Goal: Transaction & Acquisition: Purchase product/service

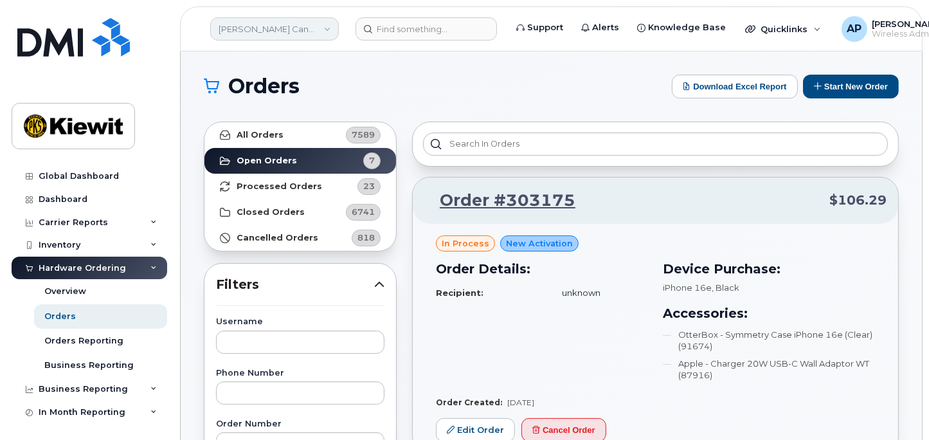
click at [273, 28] on link "[PERSON_NAME] Canada Inc" at bounding box center [274, 28] width 129 height 23
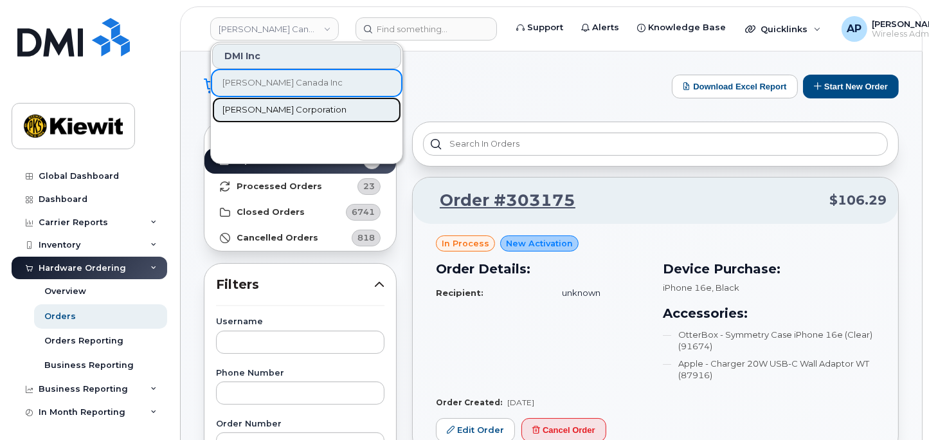
click at [274, 111] on span "[PERSON_NAME] Corporation" at bounding box center [284, 110] width 124 height 13
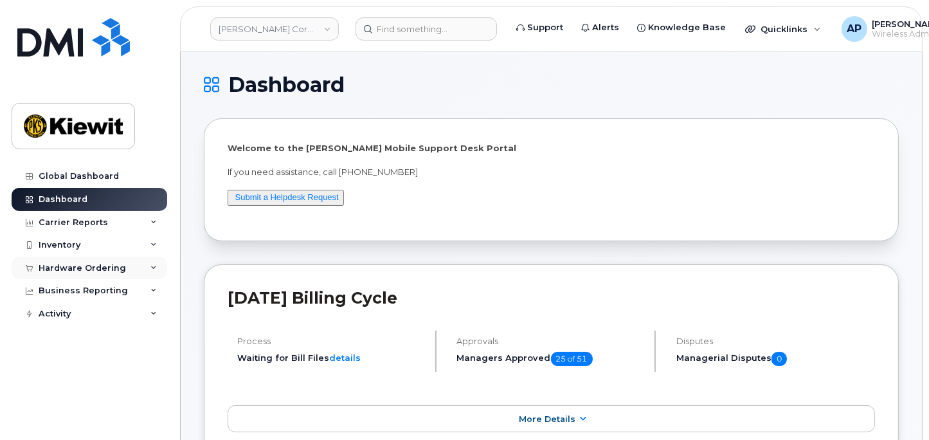
click at [64, 269] on div "Hardware Ordering" at bounding box center [82, 268] width 87 height 10
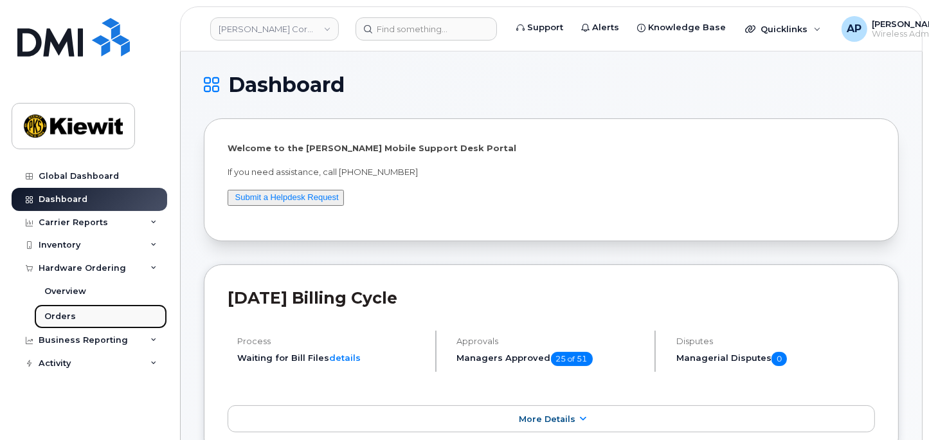
click at [63, 320] on div "Orders" at bounding box center [60, 317] width 32 height 12
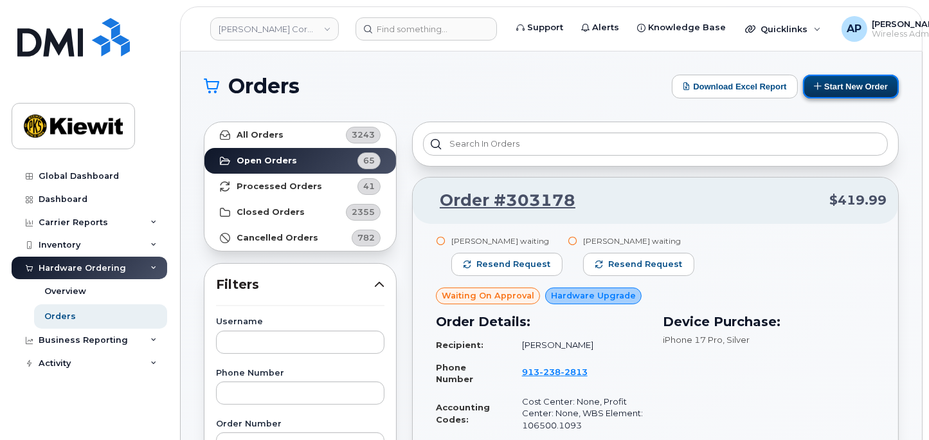
click at [859, 89] on button "Start New Order" at bounding box center [851, 87] width 96 height 24
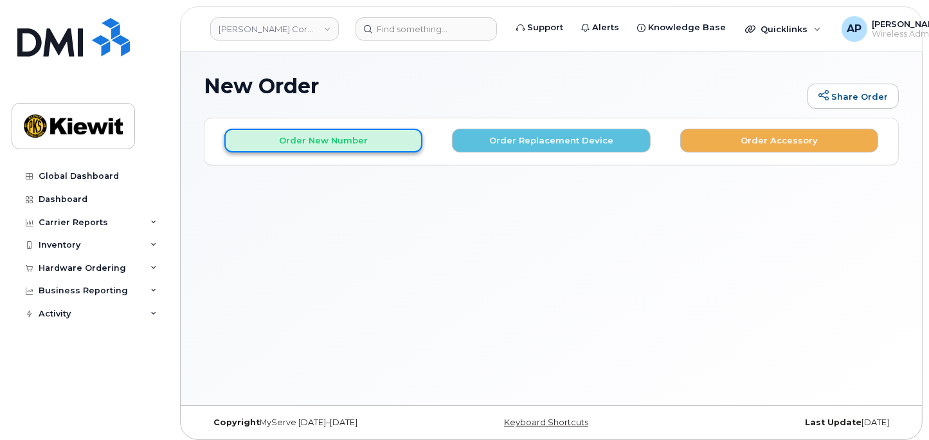
click at [291, 133] on button "Order New Number" at bounding box center [323, 141] width 198 height 24
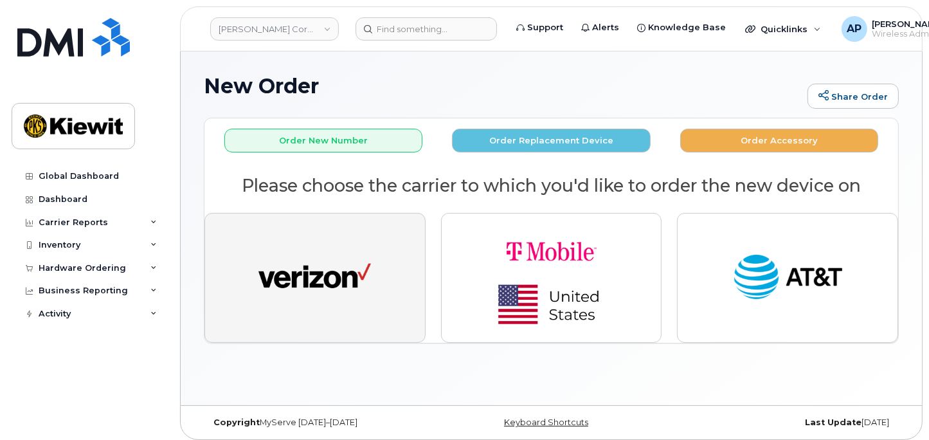
click at [311, 283] on img "button" at bounding box center [314, 278] width 113 height 58
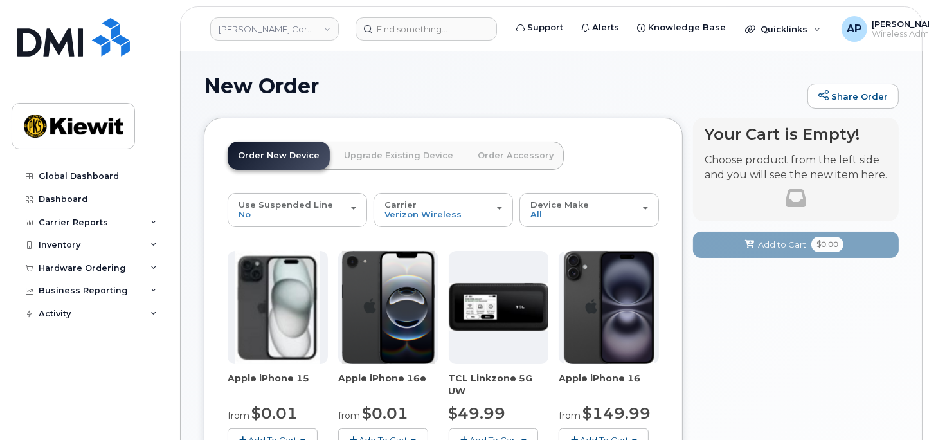
click at [384, 331] on img at bounding box center [388, 307] width 93 height 113
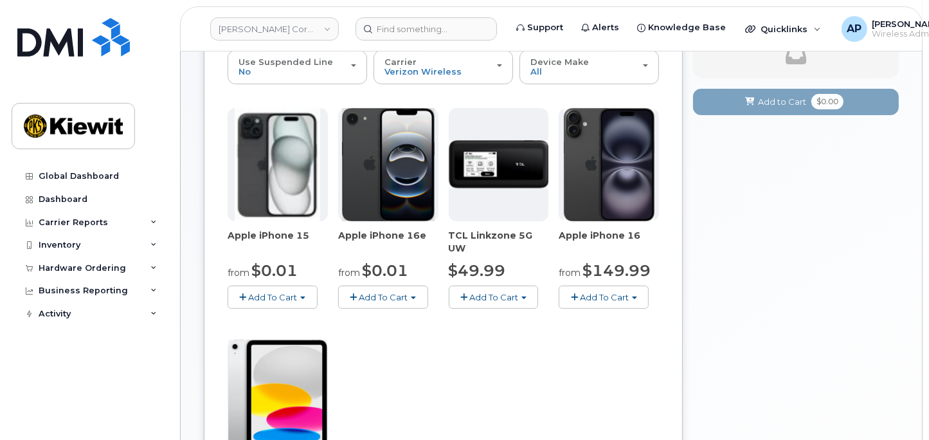
click at [393, 294] on span "Add To Cart" at bounding box center [383, 297] width 49 height 10
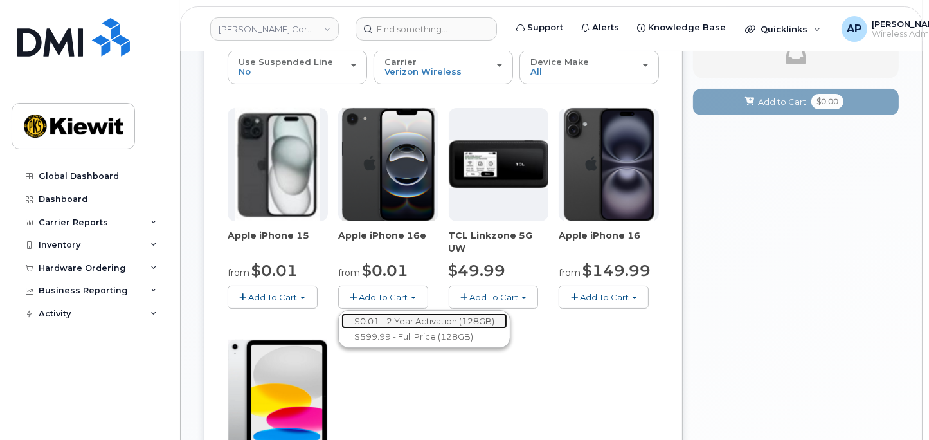
click at [384, 320] on link "$0.01 - 2 Year Activation (128GB)" at bounding box center [424, 321] width 166 height 16
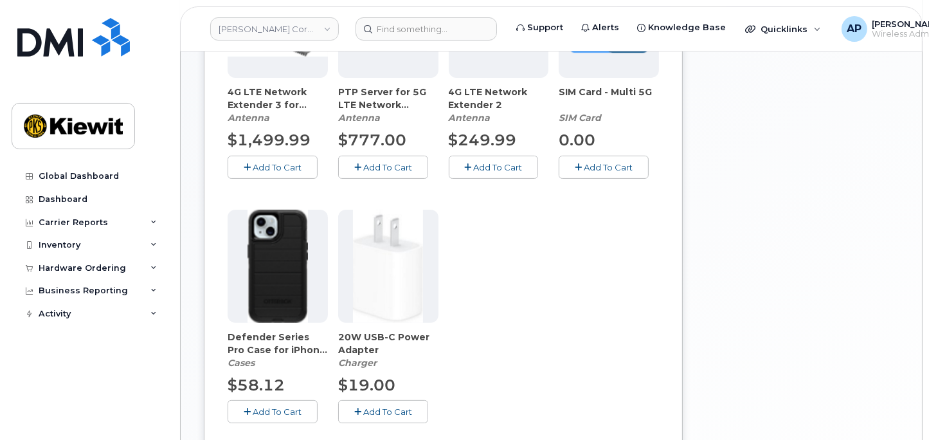
scroll to position [357, 0]
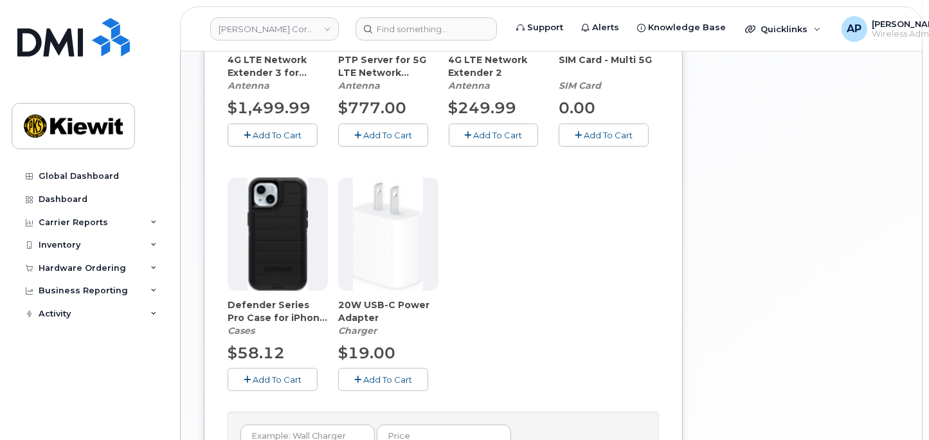
click at [277, 381] on span "Add To Cart" at bounding box center [277, 379] width 49 height 10
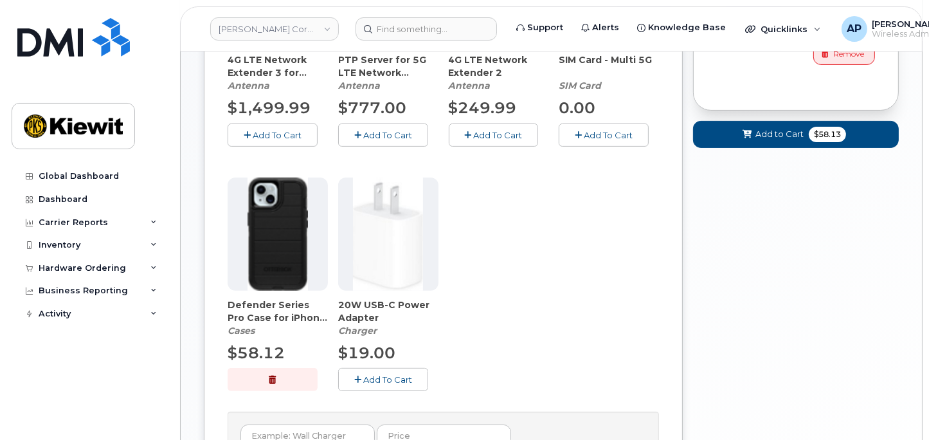
click at [384, 379] on span "Add To Cart" at bounding box center [387, 379] width 49 height 10
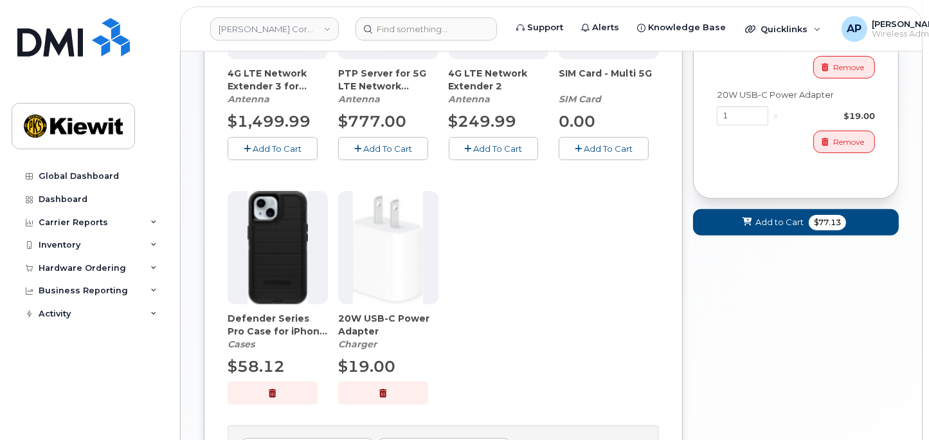
scroll to position [280, 0]
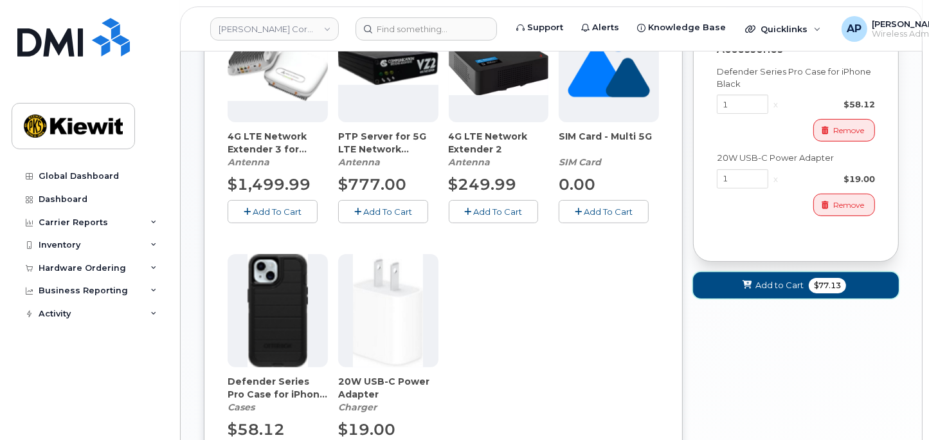
click at [766, 291] on span "Add to Cart" at bounding box center [779, 285] width 48 height 12
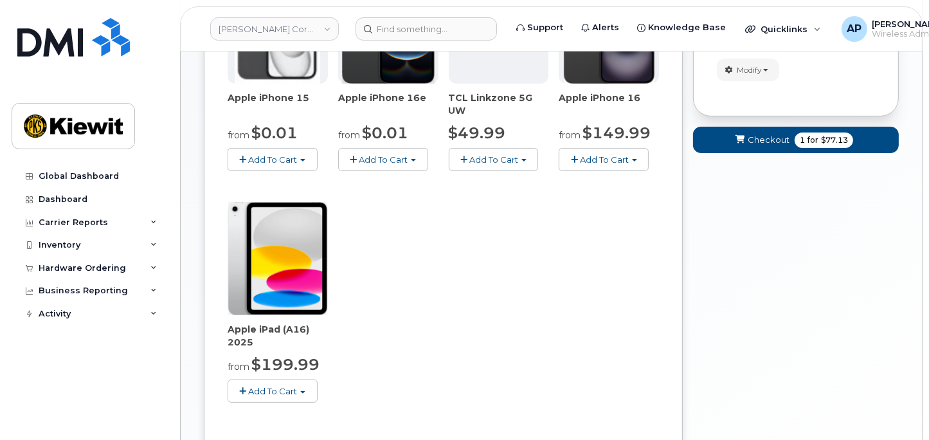
scroll to position [410, 0]
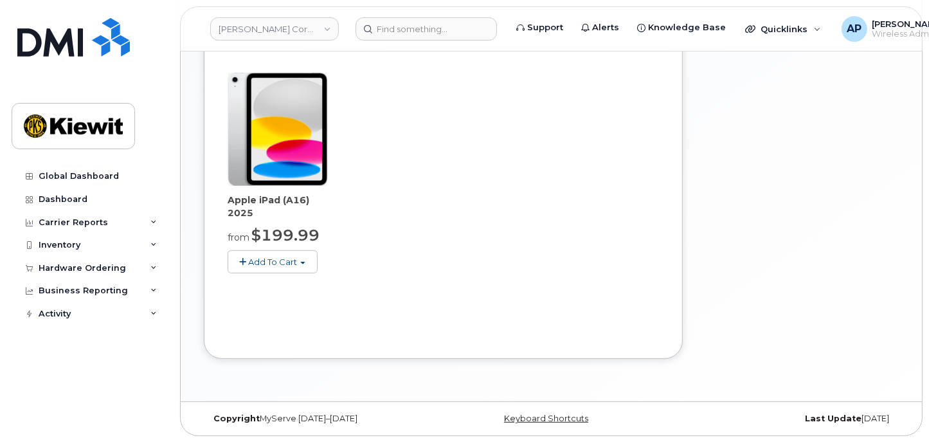
click at [766, 290] on div "Your Cart is Empty! Choose product from the left side and you will see the new …" at bounding box center [796, 43] width 206 height 670
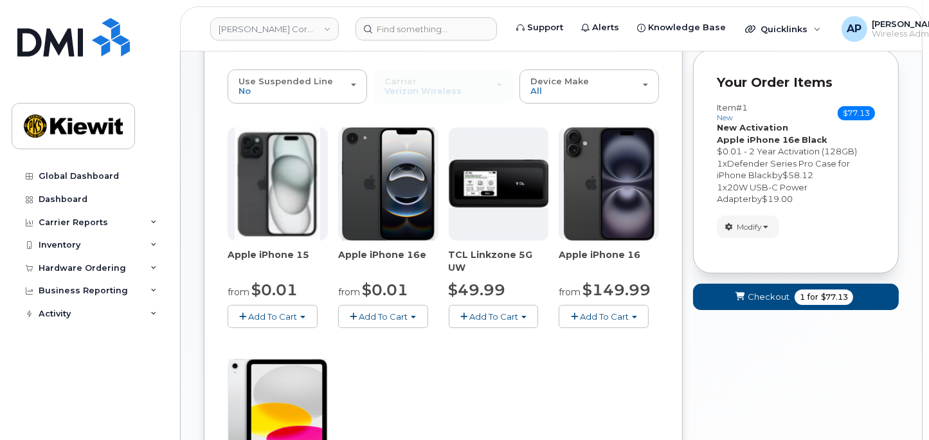
scroll to position [52, 0]
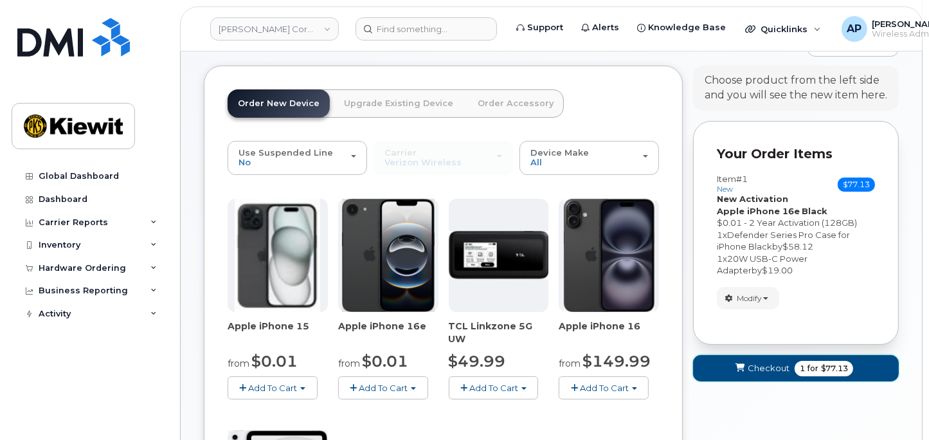
click at [776, 359] on button "Checkout 1 for $77.13" at bounding box center [796, 368] width 206 height 26
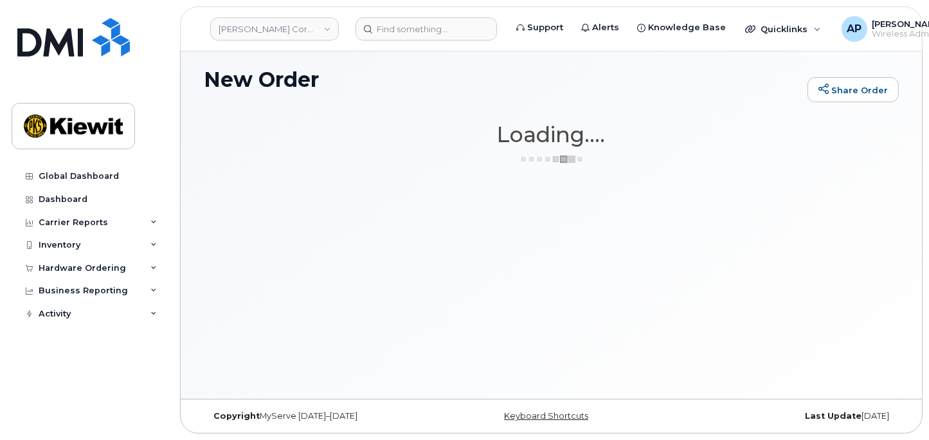
scroll to position [6, 0]
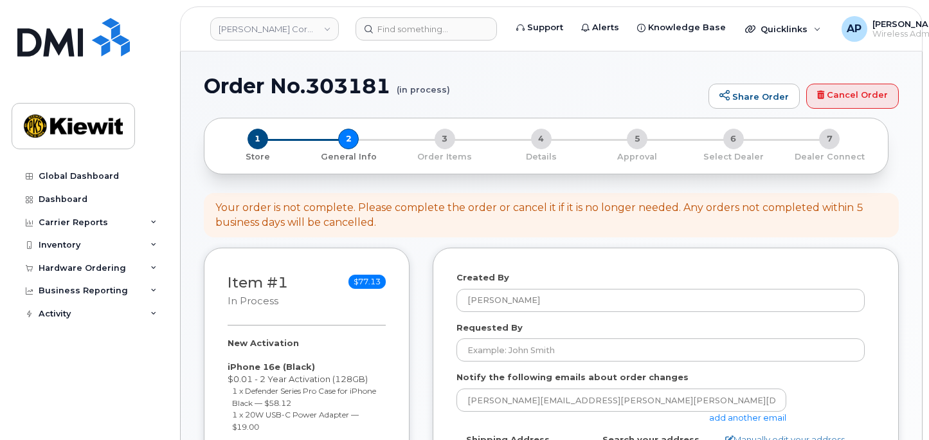
select select
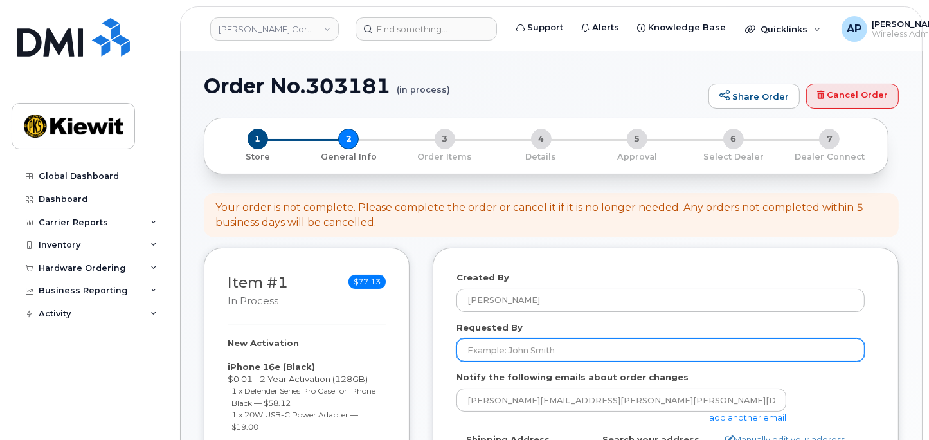
click at [539, 346] on input "Requested By" at bounding box center [660, 349] width 408 height 23
type input "Cindy Caballero"
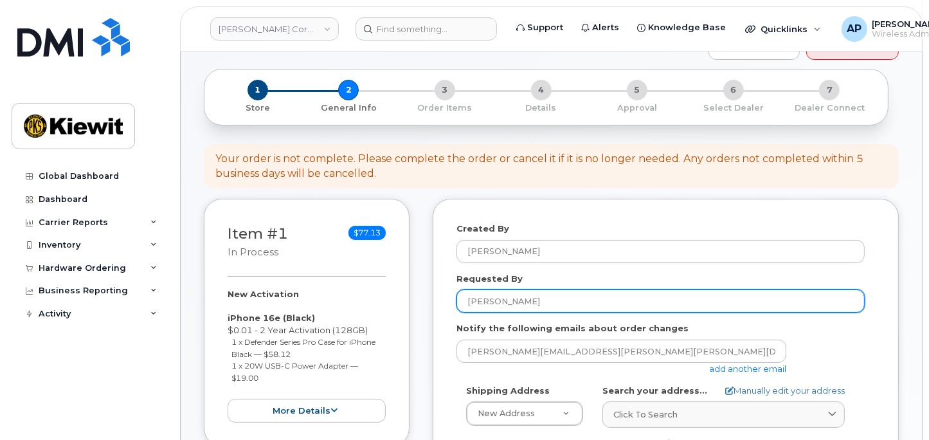
scroll to position [71, 0]
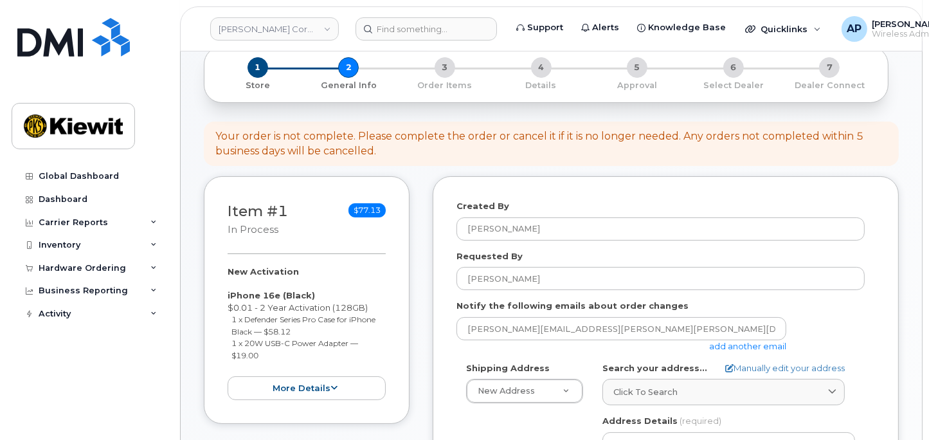
click at [759, 347] on link "add another email" at bounding box center [747, 346] width 77 height 10
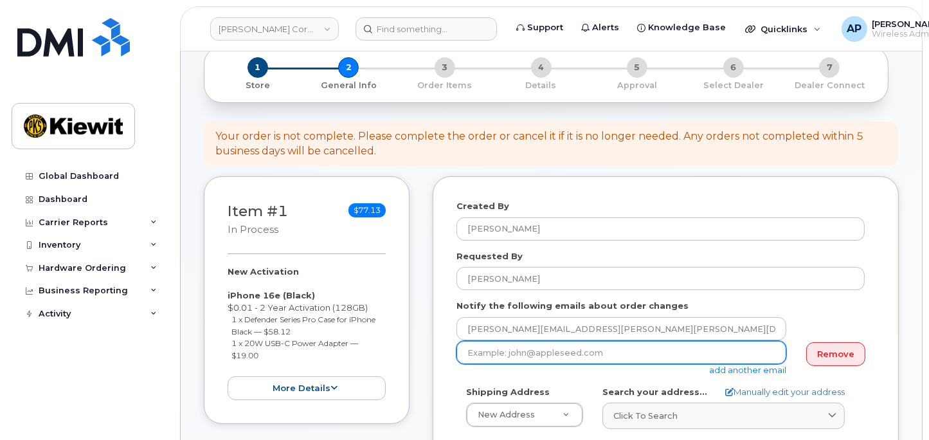
click at [644, 357] on input "email" at bounding box center [621, 352] width 330 height 23
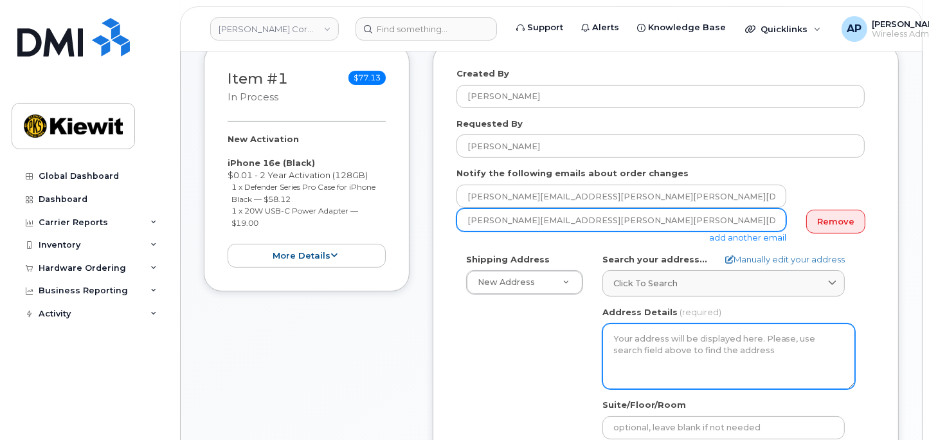
scroll to position [214, 0]
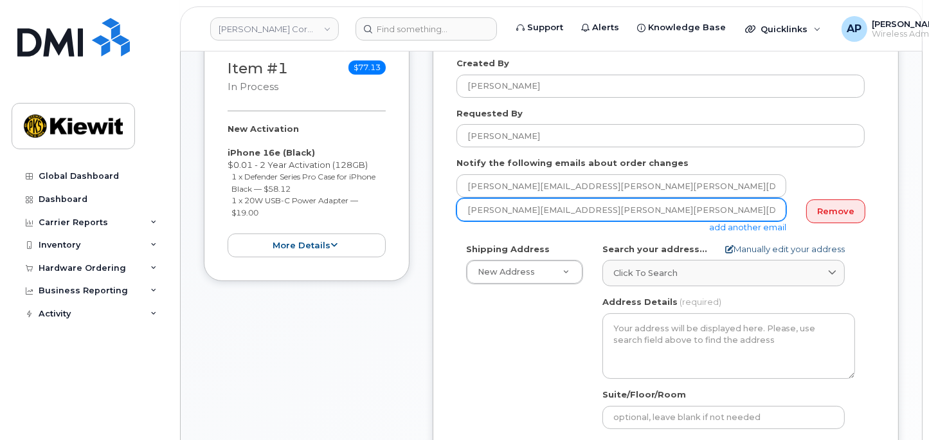
type input "cindy.caballero@kiewit.com"
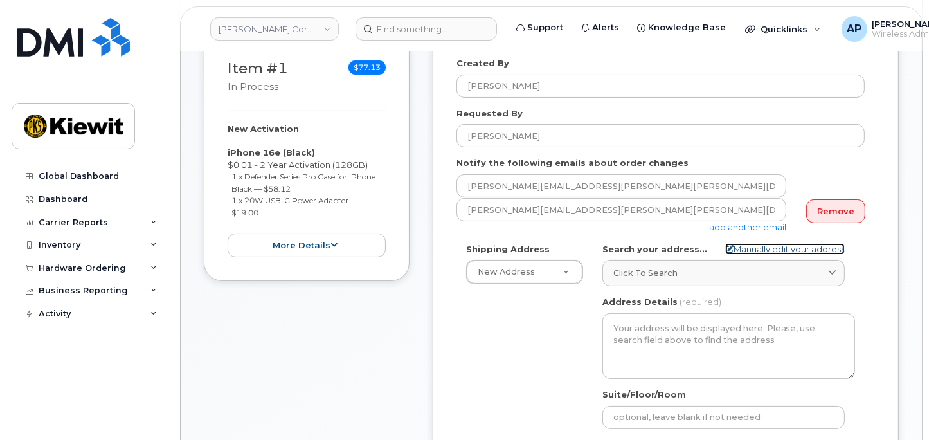
click at [768, 250] on link "Manually edit your address" at bounding box center [785, 249] width 120 height 12
select select
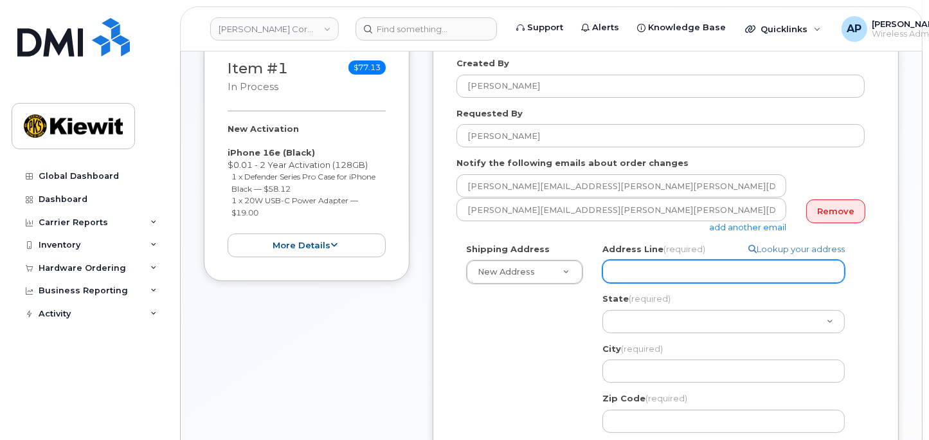
click at [653, 262] on input "Address Line (required)" at bounding box center [723, 271] width 242 height 23
paste input "118 Caddo Dr"
select select
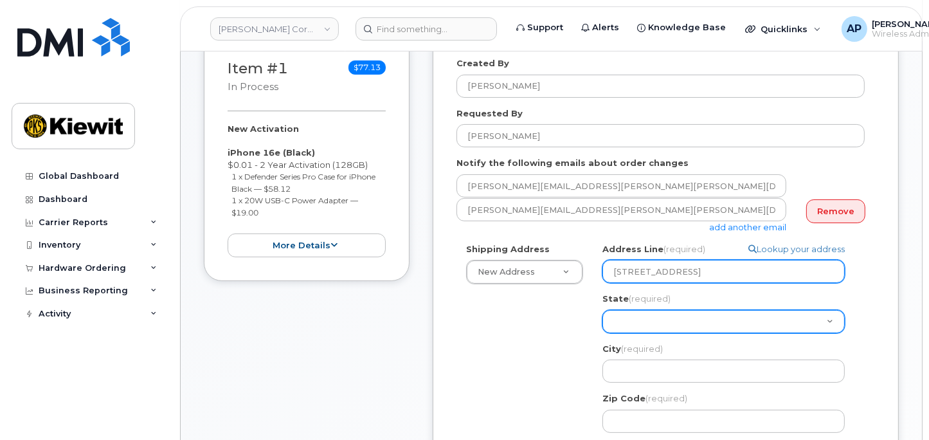
type input "118 Caddo Dr"
click at [638, 320] on select "Alabama Alaska American Samoa Arizona Arkansas California Colorado Connecticut …" at bounding box center [723, 321] width 242 height 23
select select "TN"
select select
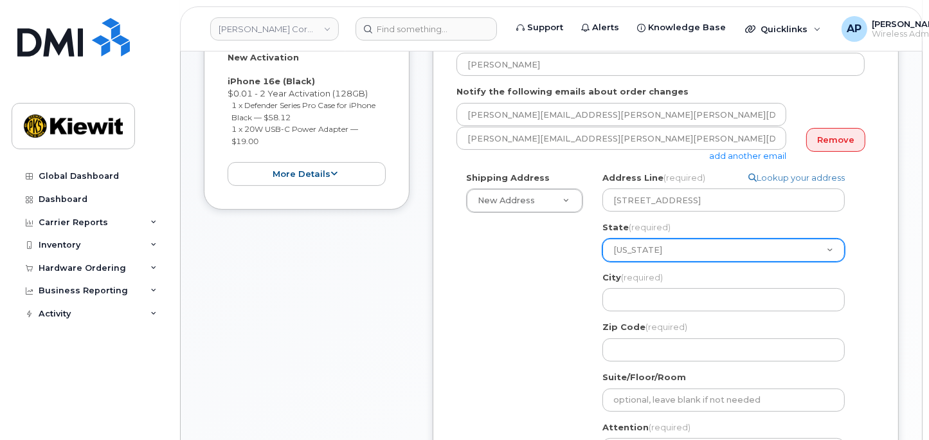
click at [651, 239] on select "Alabama Alaska American Samoa Arizona Arkansas California Colorado Connecticut …" at bounding box center [723, 250] width 242 height 23
select select "TX"
click at [602, 239] on select "Alabama Alaska American Samoa Arizona Arkansas California Colorado Connecticut …" at bounding box center [723, 250] width 242 height 23
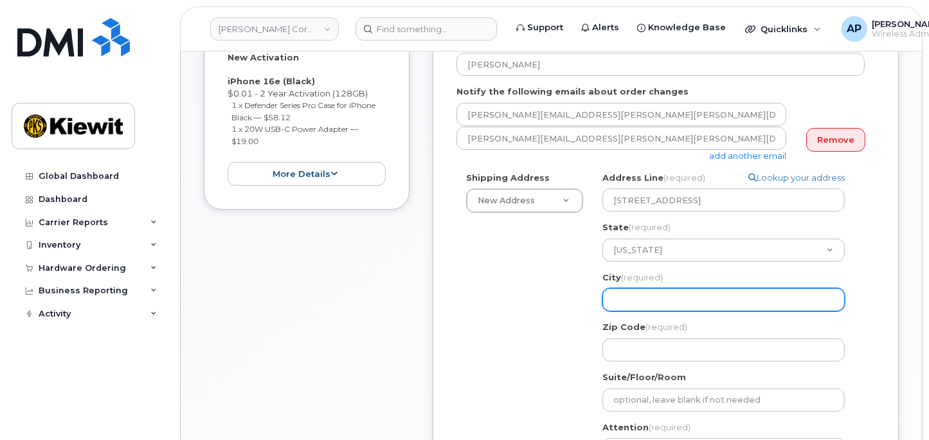
click at [664, 300] on input "City (required)" at bounding box center [723, 299] width 242 height 23
select select
type input "A"
select select
type input "Ab"
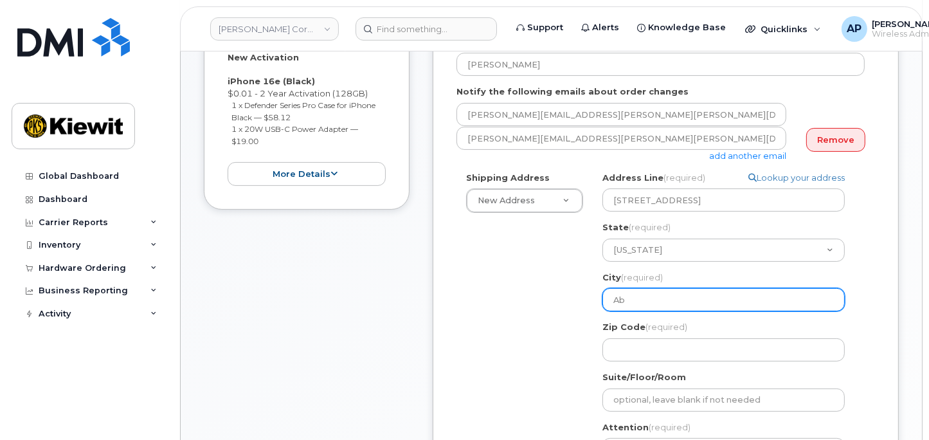
select select
type input "Abi"
select select
type input "Abil"
select select
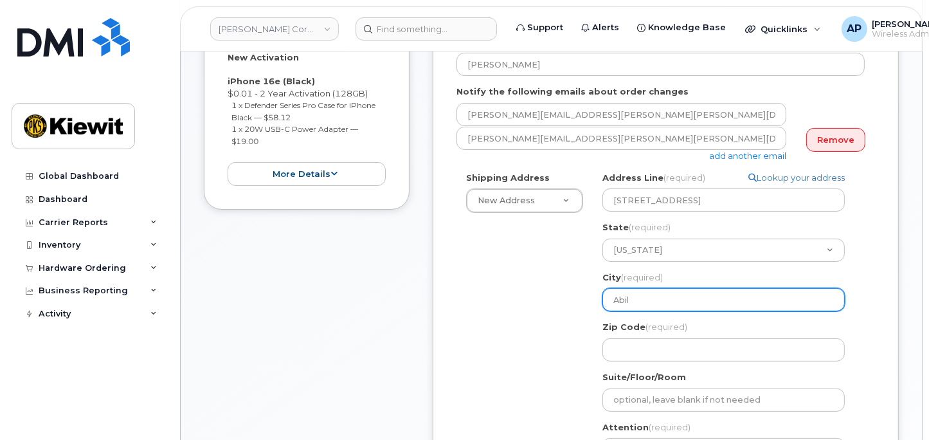
type input "Abile"
select select
type input "Abilen"
select select
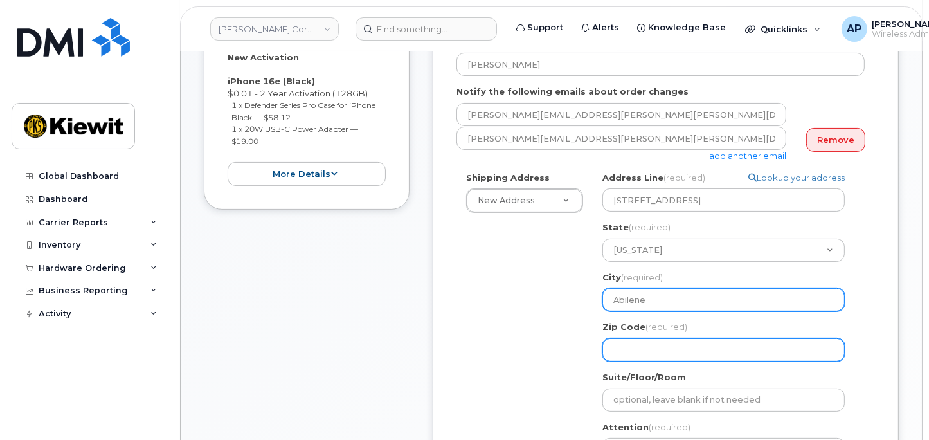
type input "Abilene"
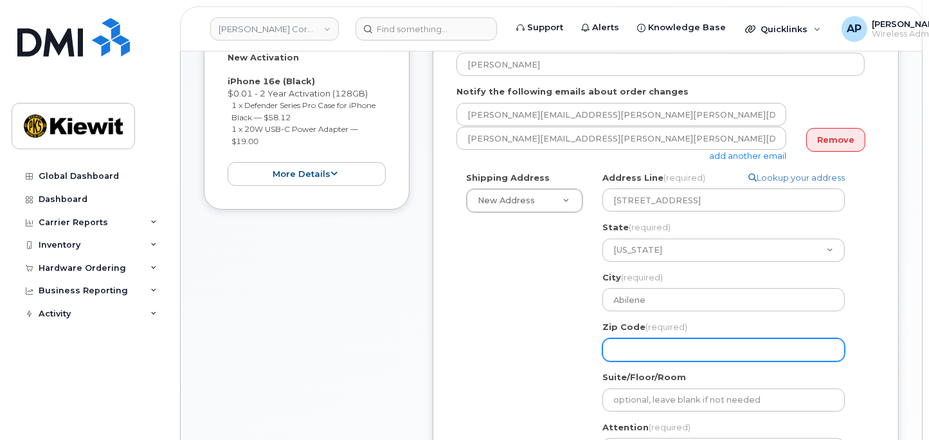
click at [651, 345] on input "Zip Code (required)" at bounding box center [723, 349] width 242 height 23
select select
type input "7"
select select
type input "79"
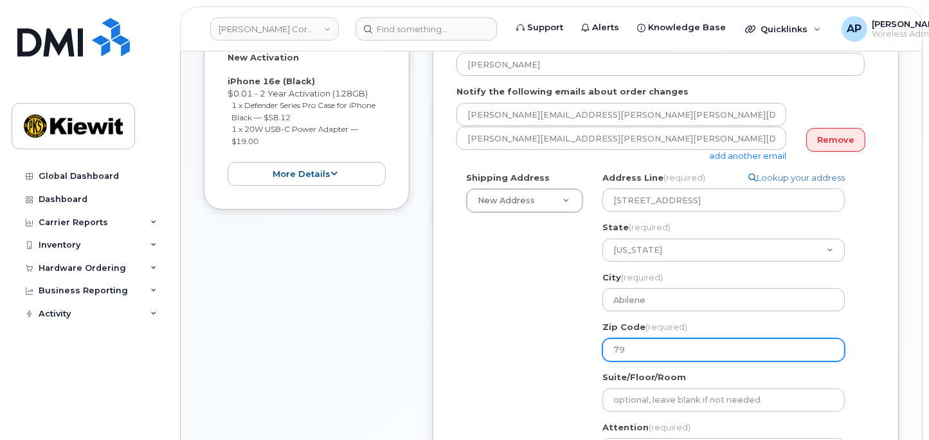
select select
type input "796"
select select
type input "7960"
select select
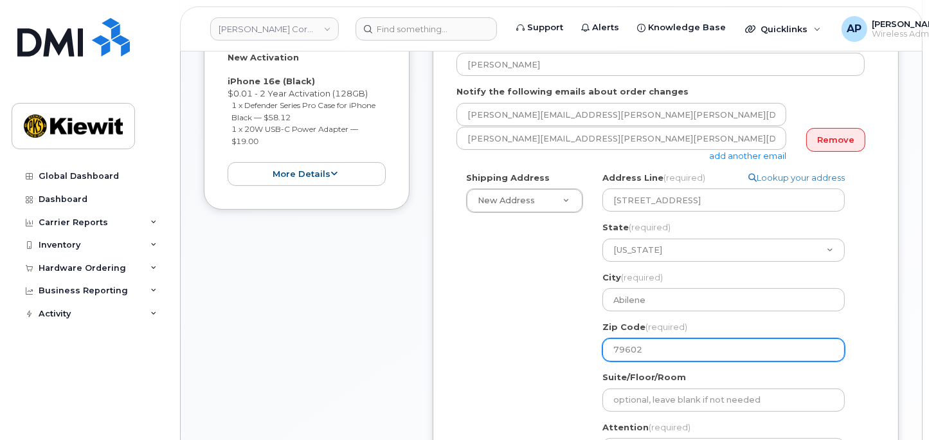
click at [643, 348] on input "79602" at bounding box center [723, 349] width 242 height 23
type input "79602"
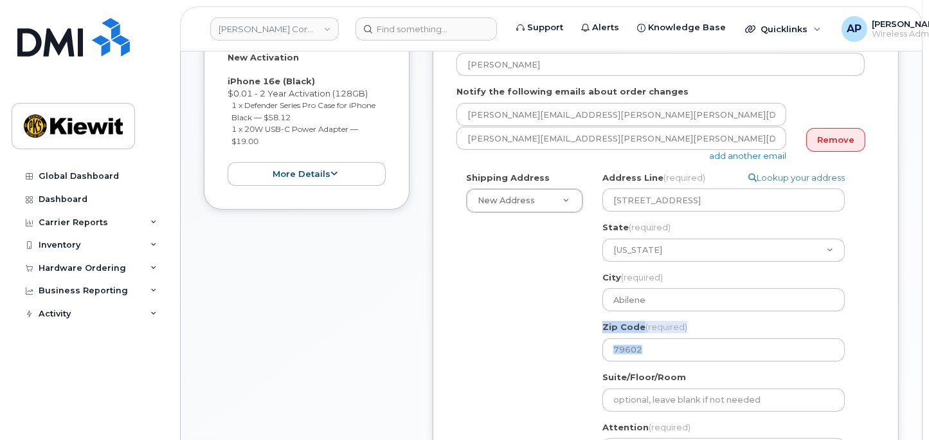
click at [538, 361] on div "Shipping Address New Address New Address 470 Chestnut Ridge Road TX Abilene Sea…" at bounding box center [660, 346] width 408 height 349
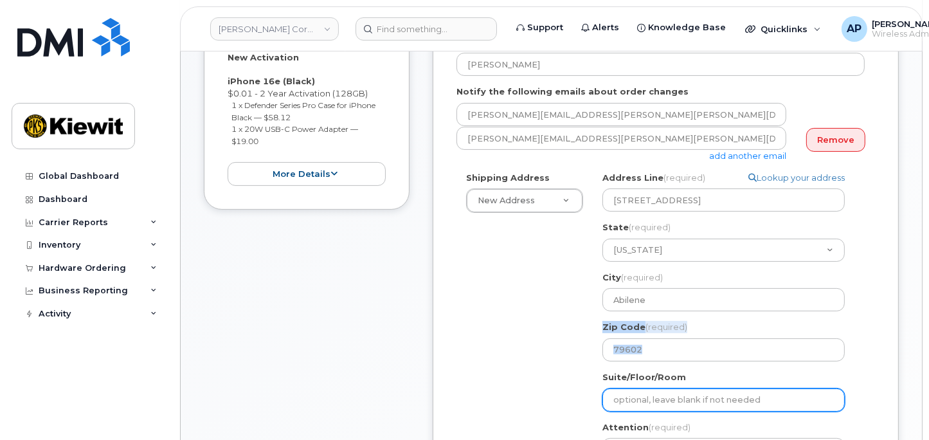
scroll to position [357, 0]
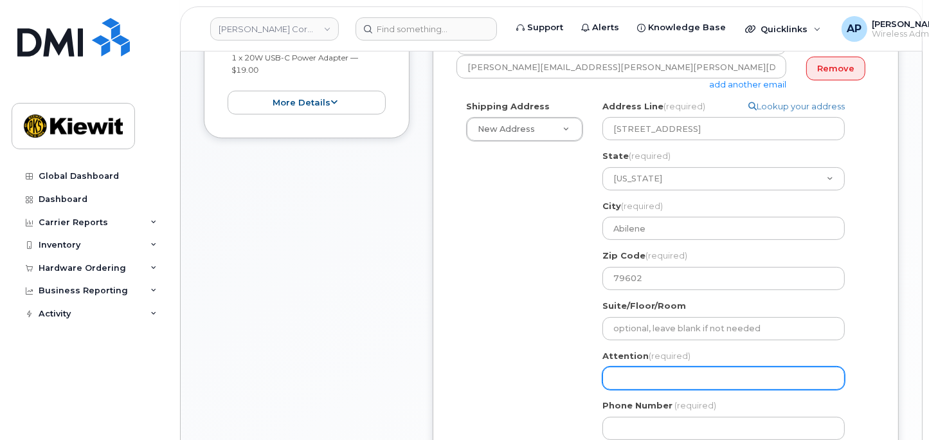
click at [615, 370] on input "Attention (required)" at bounding box center [723, 377] width 242 height 23
select select
type input "D"
select select
type input "Da"
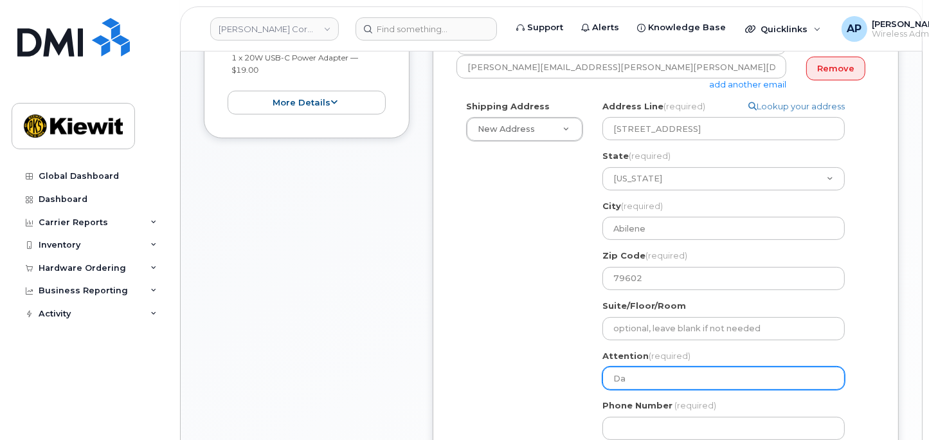
select select
type input "Dan"
select select
type input "Dani"
select select
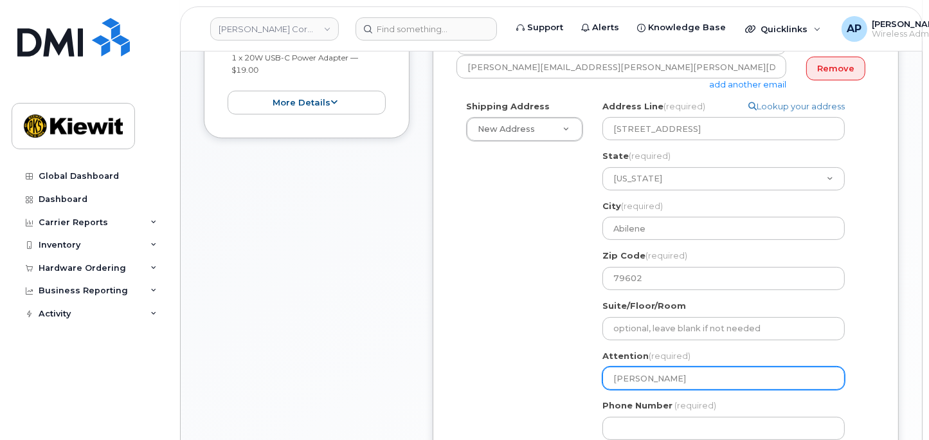
type input "Danie"
select select
type input "Daniel"
select select
type input "Daniel R"
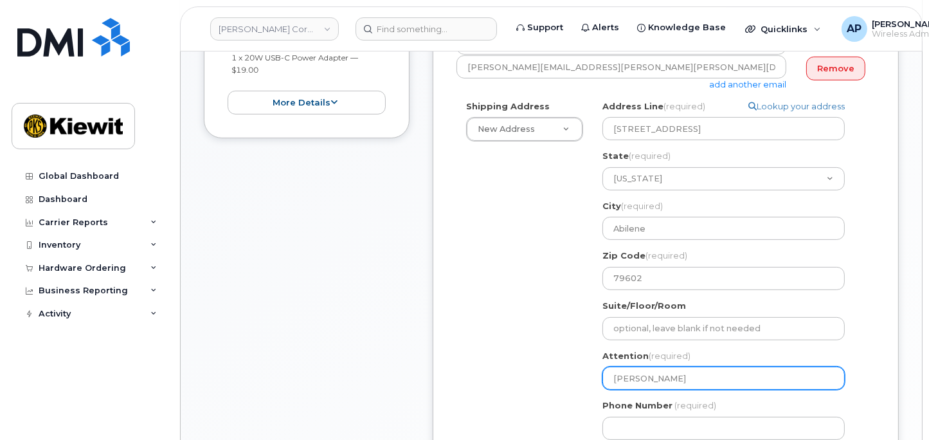
select select
type input "Daniel Re"
select select
type input "Daniel Rey"
select select
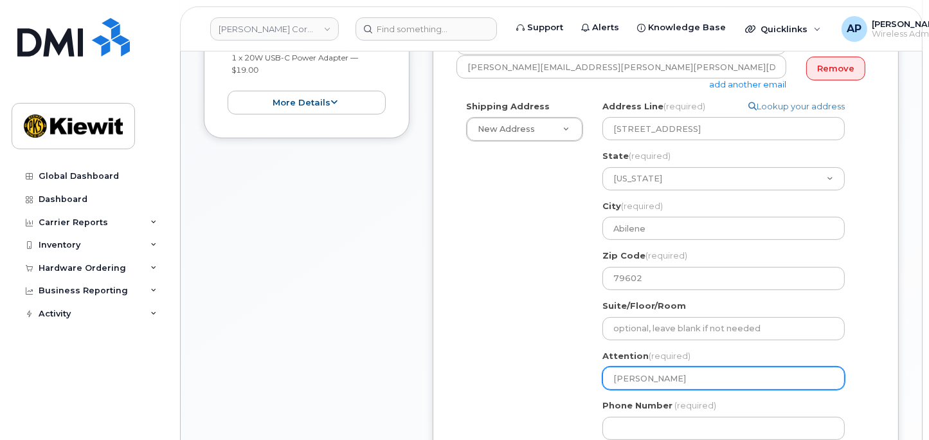
type input "Daniel Reye"
select select
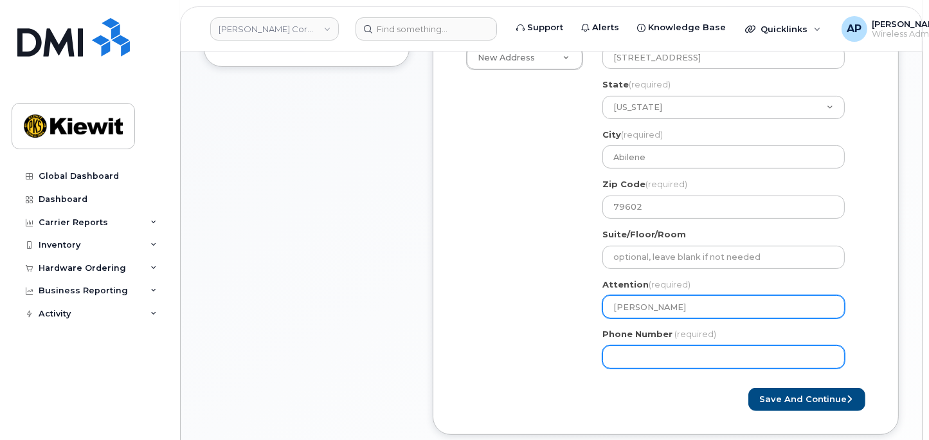
type input "[PERSON_NAME]"
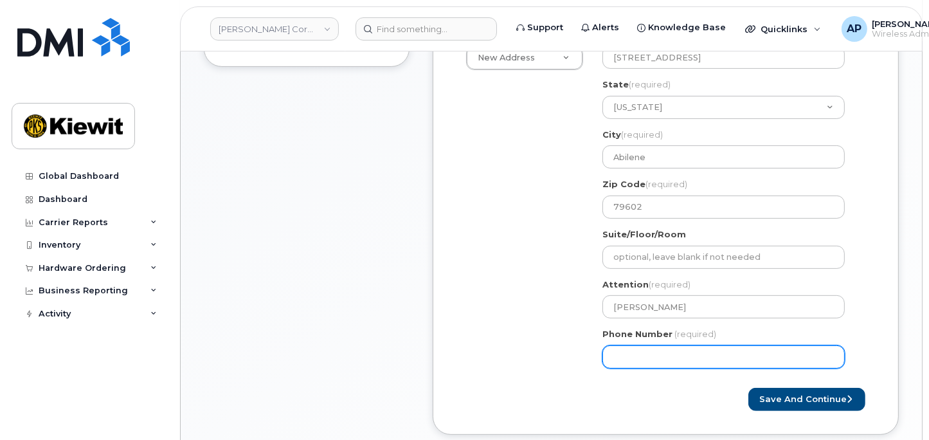
click at [616, 357] on input "Phone Number" at bounding box center [723, 356] width 242 height 23
type input "877772770"
select select
type input "8777727707"
click at [664, 390] on div "Save and Continue" at bounding box center [665, 400] width 419 height 24
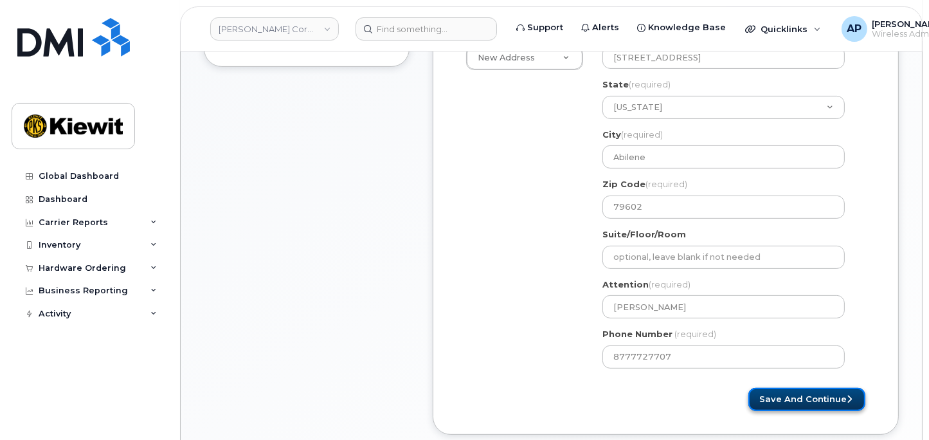
click at [777, 392] on button "Save and Continue" at bounding box center [806, 400] width 117 height 24
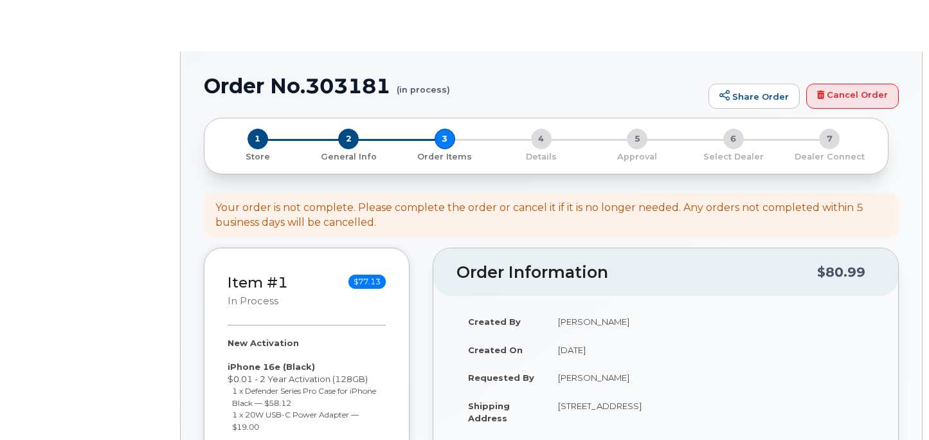
select select
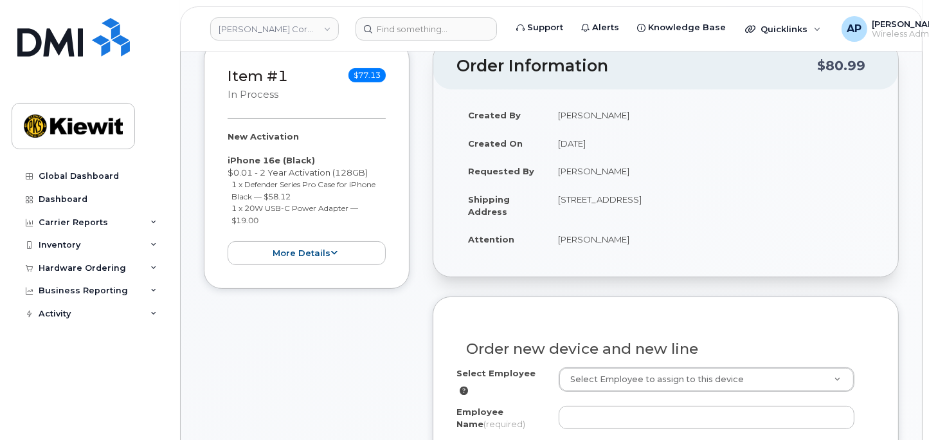
scroll to position [285, 0]
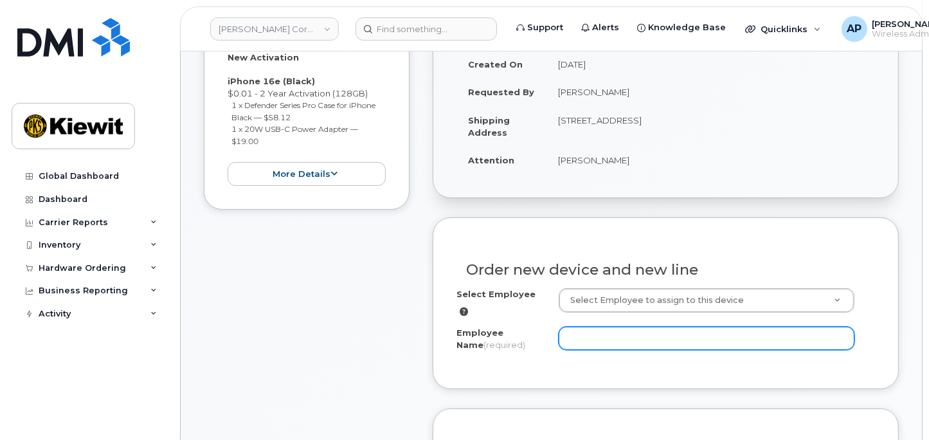
click at [658, 332] on input "Employee Name (required)" at bounding box center [707, 338] width 296 height 23
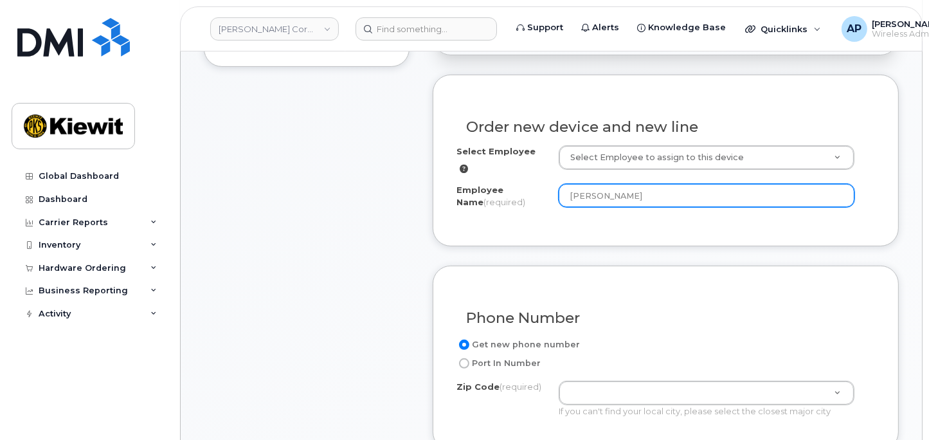
scroll to position [500, 0]
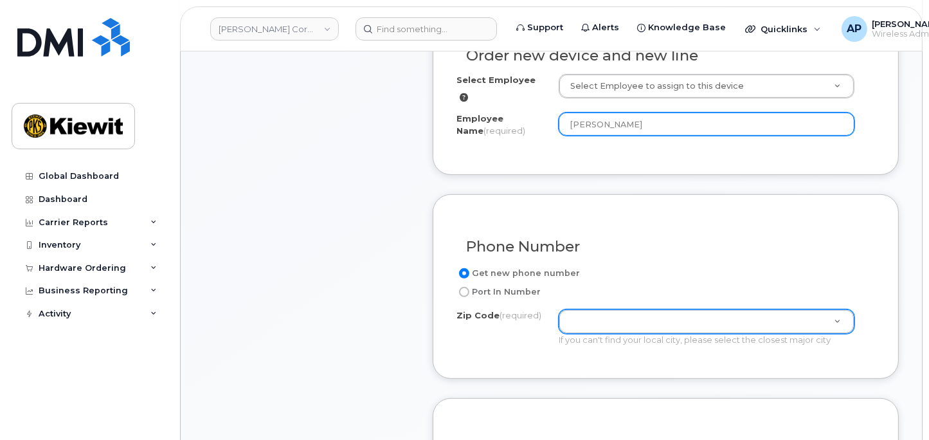
type input "[PERSON_NAME]"
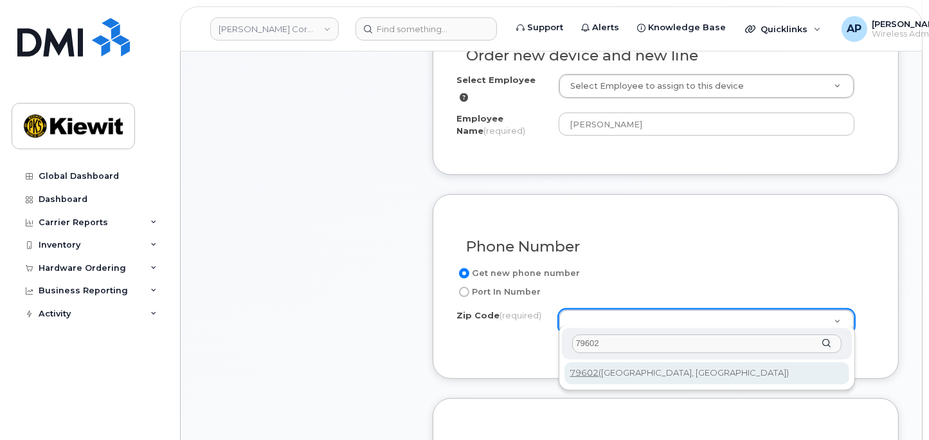
type input "79602"
type input "79602 (Abilene, TX)"
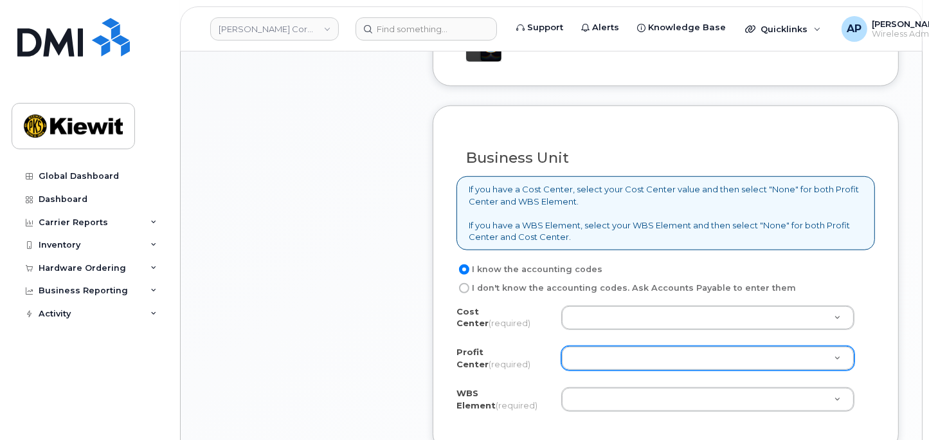
scroll to position [1000, 0]
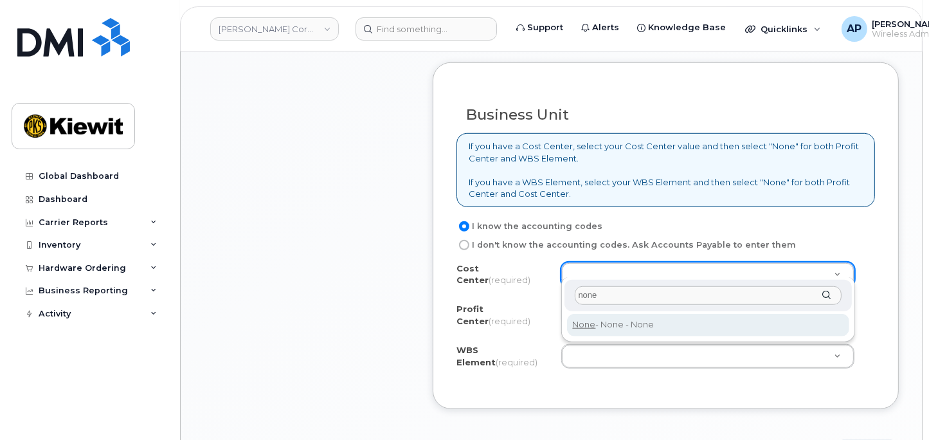
type input "none"
type input "None"
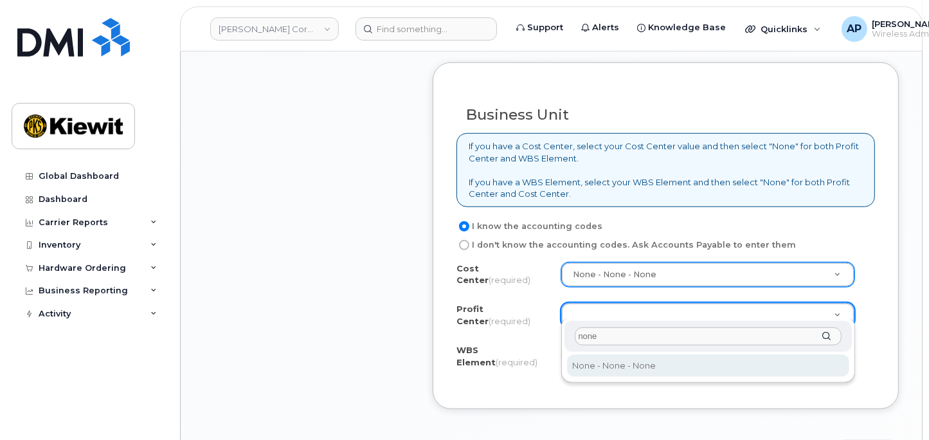
type input "none"
select select "None"
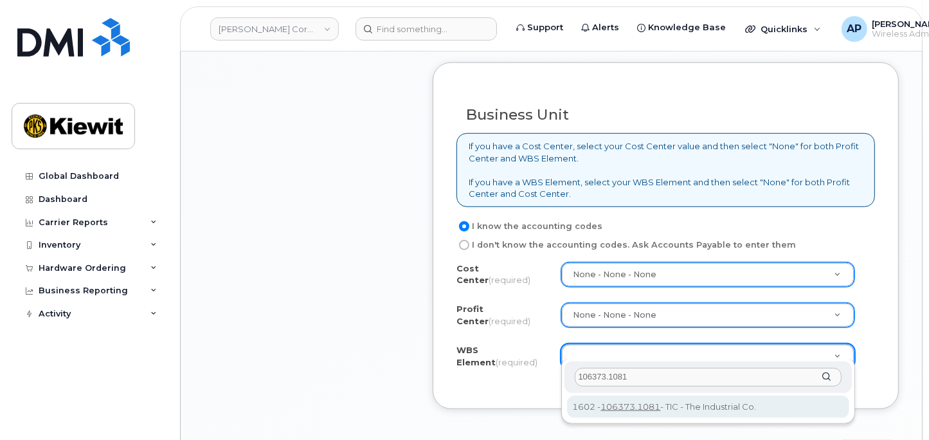
type input "106373.1081"
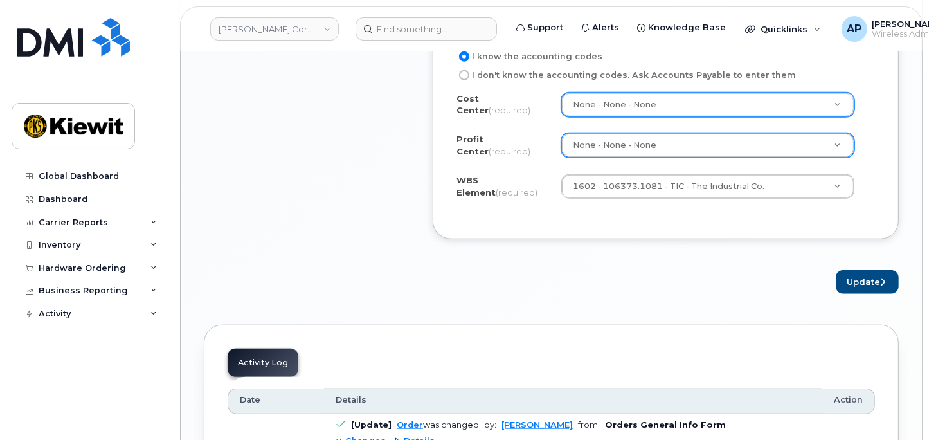
scroll to position [1214, 0]
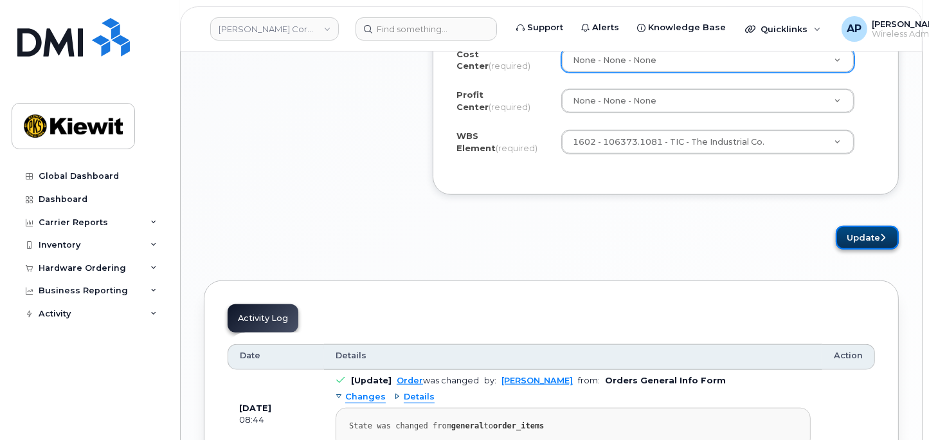
click at [876, 226] on button "Update" at bounding box center [867, 238] width 63 height 24
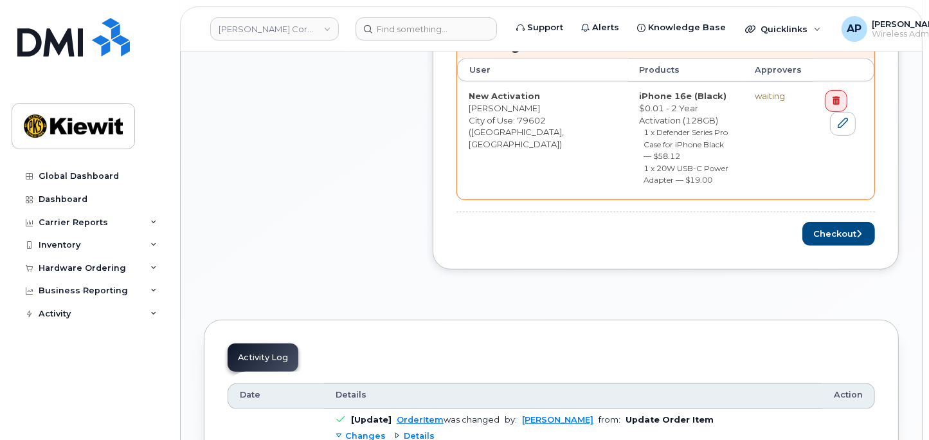
scroll to position [643, 0]
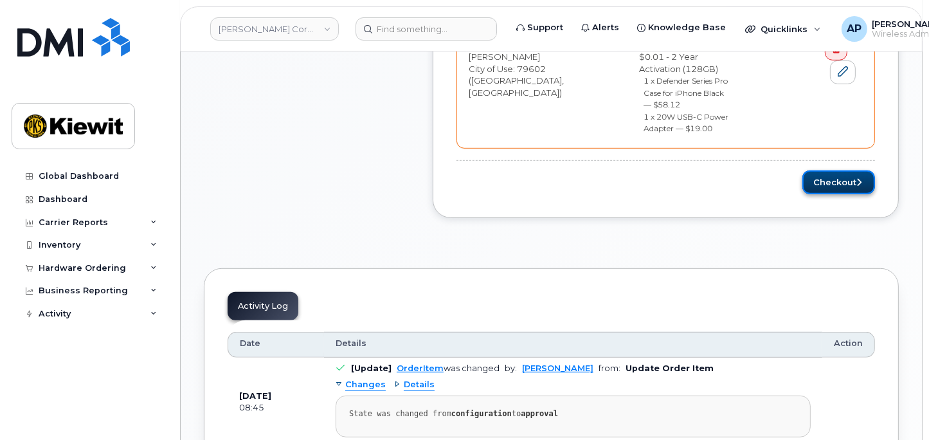
click at [829, 170] on button "Checkout" at bounding box center [838, 182] width 73 height 24
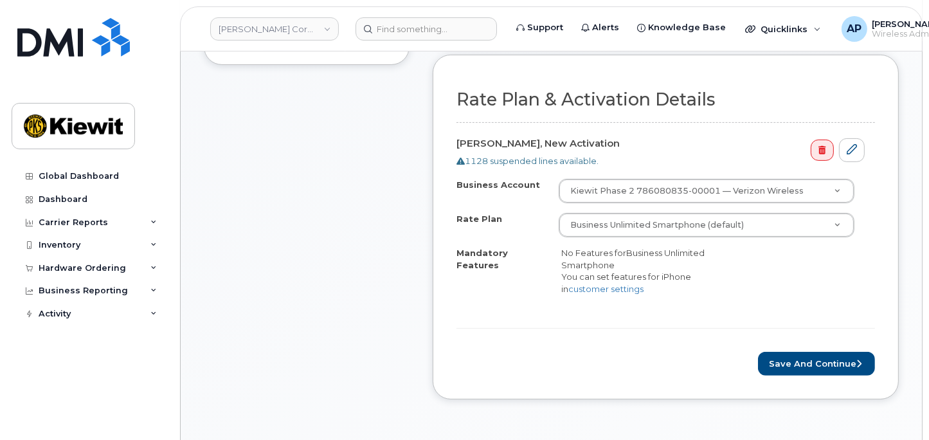
scroll to position [428, 0]
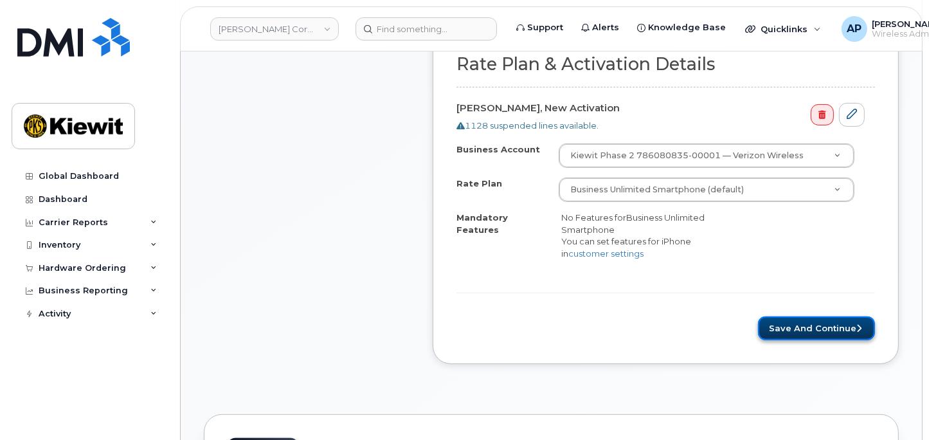
drag, startPoint x: 835, startPoint y: 315, endPoint x: 828, endPoint y: 314, distance: 7.2
click at [835, 316] on button "Save and Continue" at bounding box center [816, 328] width 117 height 24
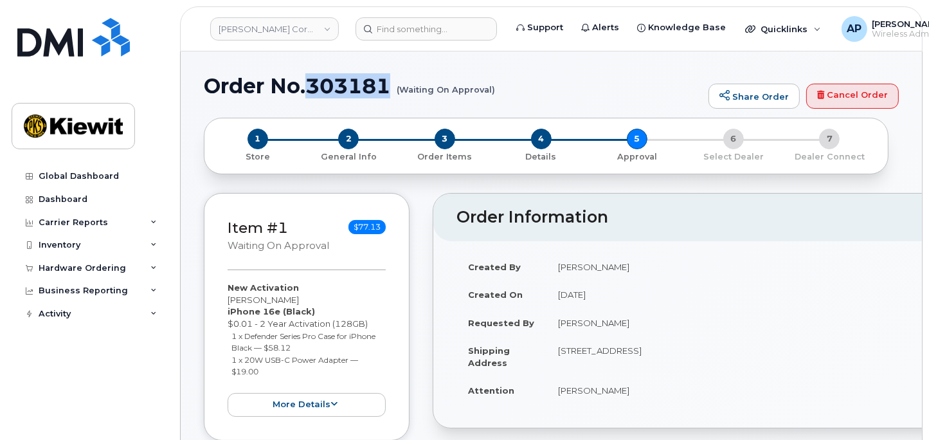
drag, startPoint x: 393, startPoint y: 83, endPoint x: 314, endPoint y: 87, distance: 79.8
click at [314, 87] on h1 "Order No.303181 (Waiting On Approval)" at bounding box center [453, 86] width 498 height 23
copy h1 "303181"
